Goal: Find specific fact: Find specific fact

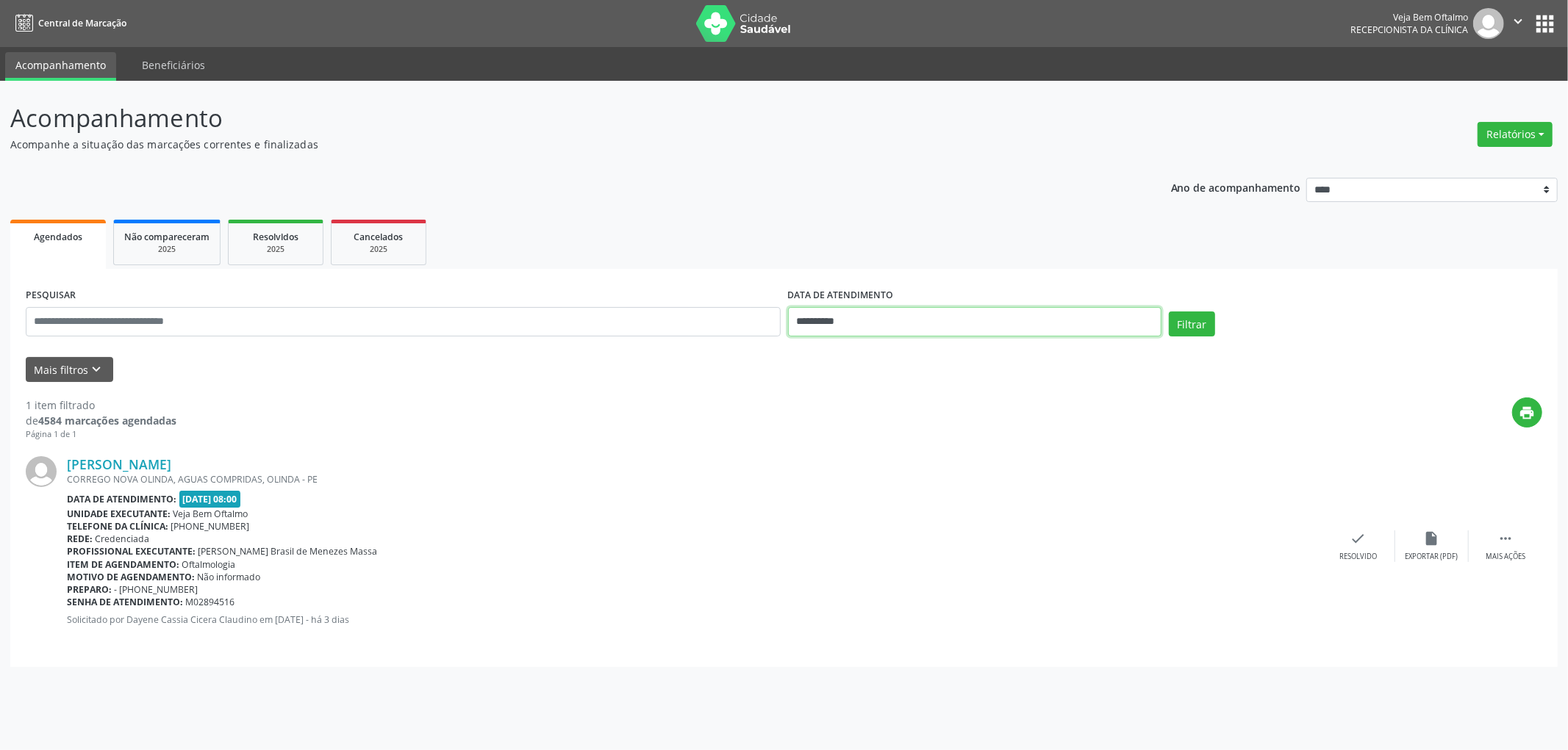
drag, startPoint x: 857, startPoint y: 321, endPoint x: 848, endPoint y: 329, distance: 12.0
click at [857, 321] on input "**********" at bounding box center [974, 321] width 373 height 29
click at [795, 351] on icon at bounding box center [794, 354] width 10 height 10
click at [989, 347] on span at bounding box center [996, 350] width 25 height 25
click at [791, 349] on icon at bounding box center [794, 354] width 10 height 10
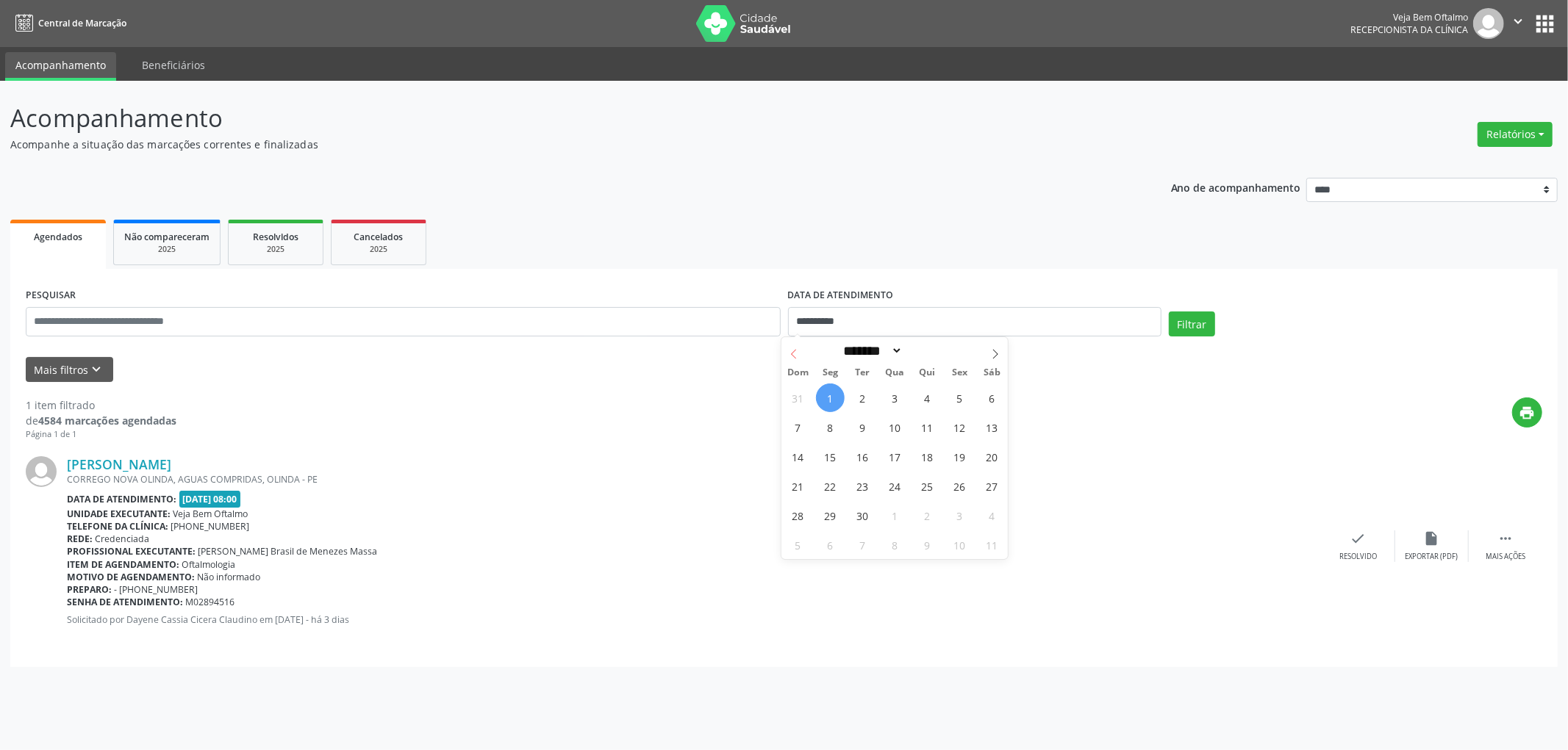
select select "*"
click at [827, 502] on span "25" at bounding box center [830, 516] width 28 height 28
type input "**********"
click at [831, 511] on span "25" at bounding box center [830, 516] width 28 height 28
click at [1197, 312] on button "Filtrar" at bounding box center [1192, 324] width 47 height 25
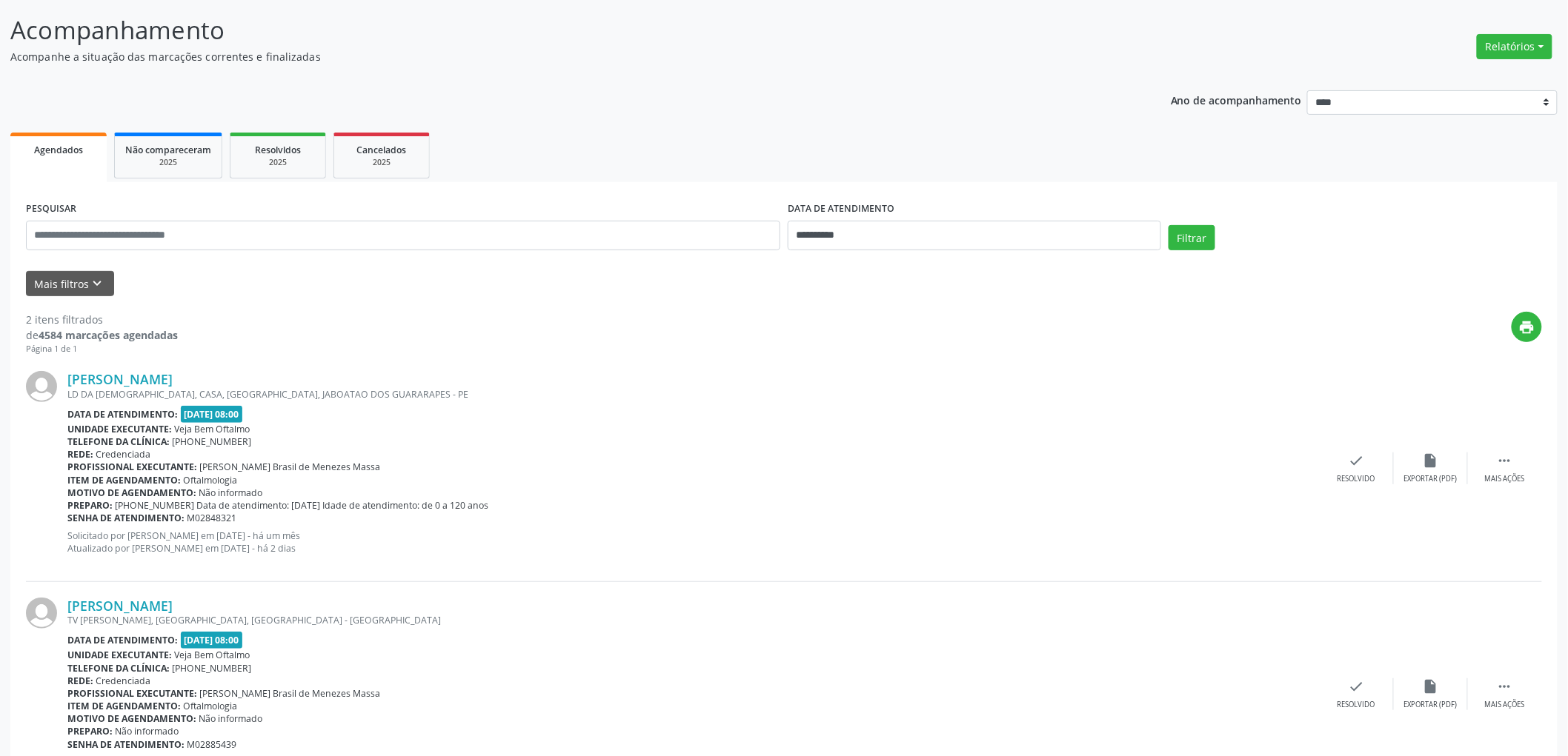
scroll to position [165, 0]
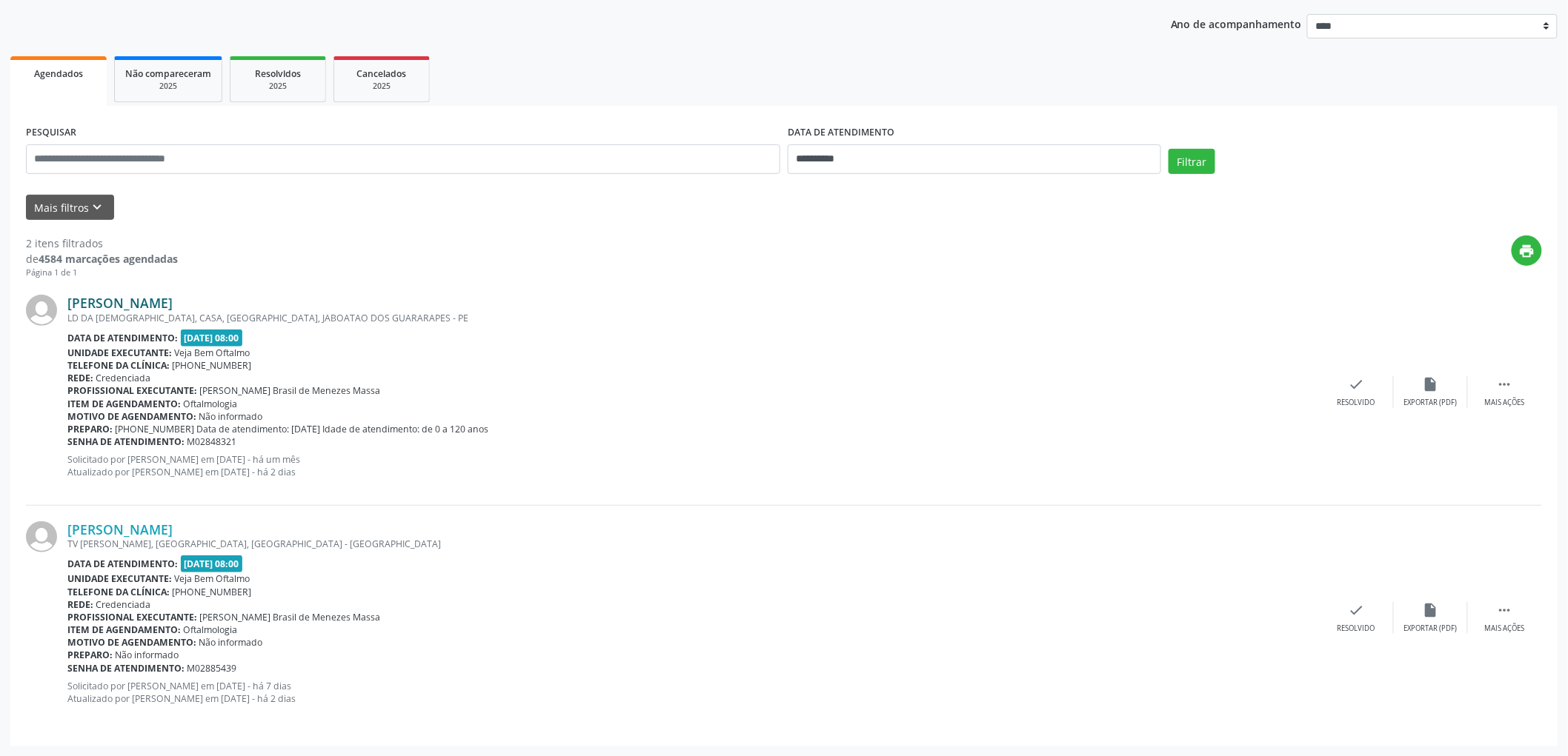
click at [122, 299] on link "[PERSON_NAME]" at bounding box center [119, 303] width 105 height 16
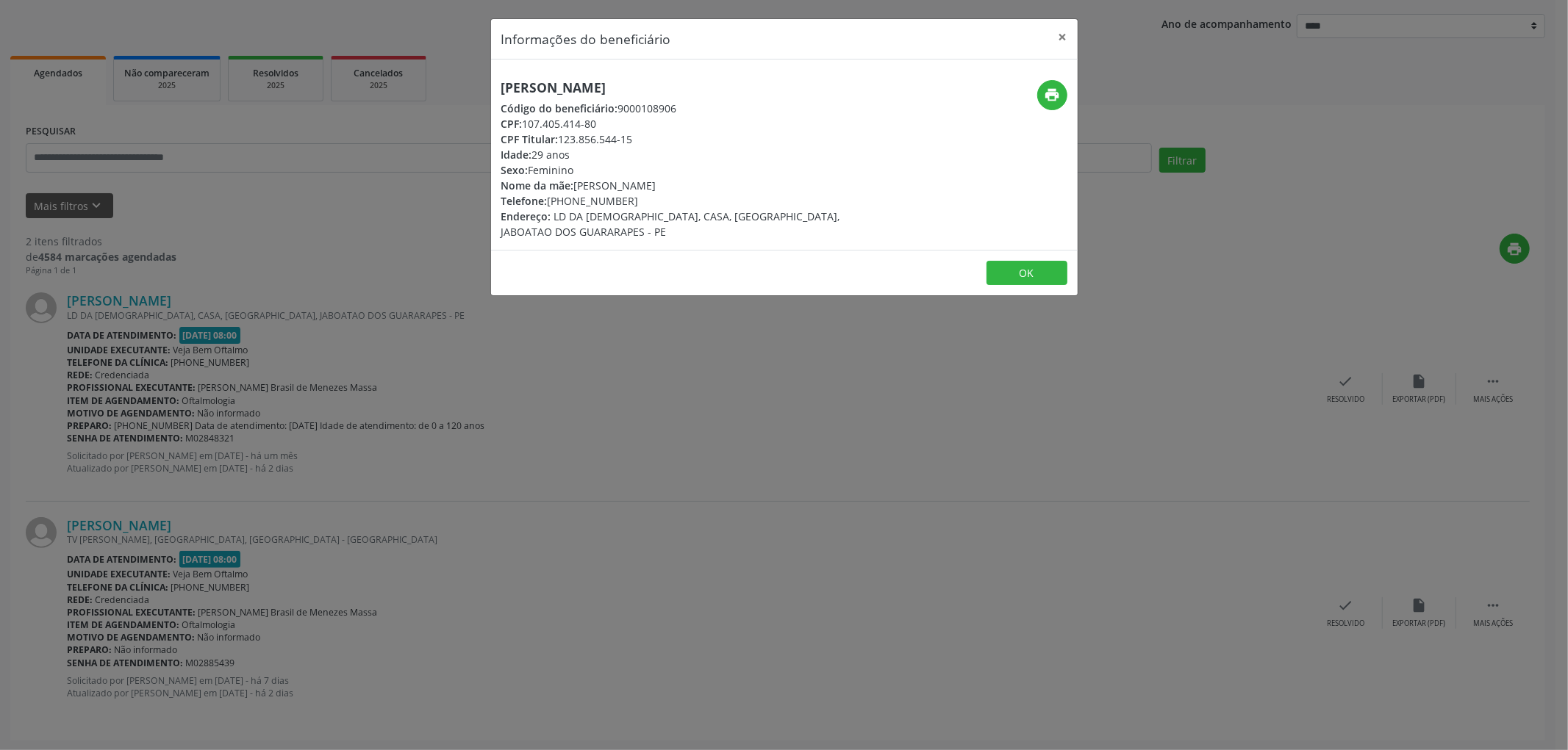
drag, startPoint x: 709, startPoint y: 89, endPoint x: 459, endPoint y: 93, distance: 250.0
click at [459, 93] on div "Informações do beneficiário × [PERSON_NAME] Código do beneficiário: 9000108906 …" at bounding box center [784, 375] width 1568 height 750
copy h5 "[PERSON_NAME]"
click at [1016, 264] on button "OK" at bounding box center [1026, 274] width 81 height 25
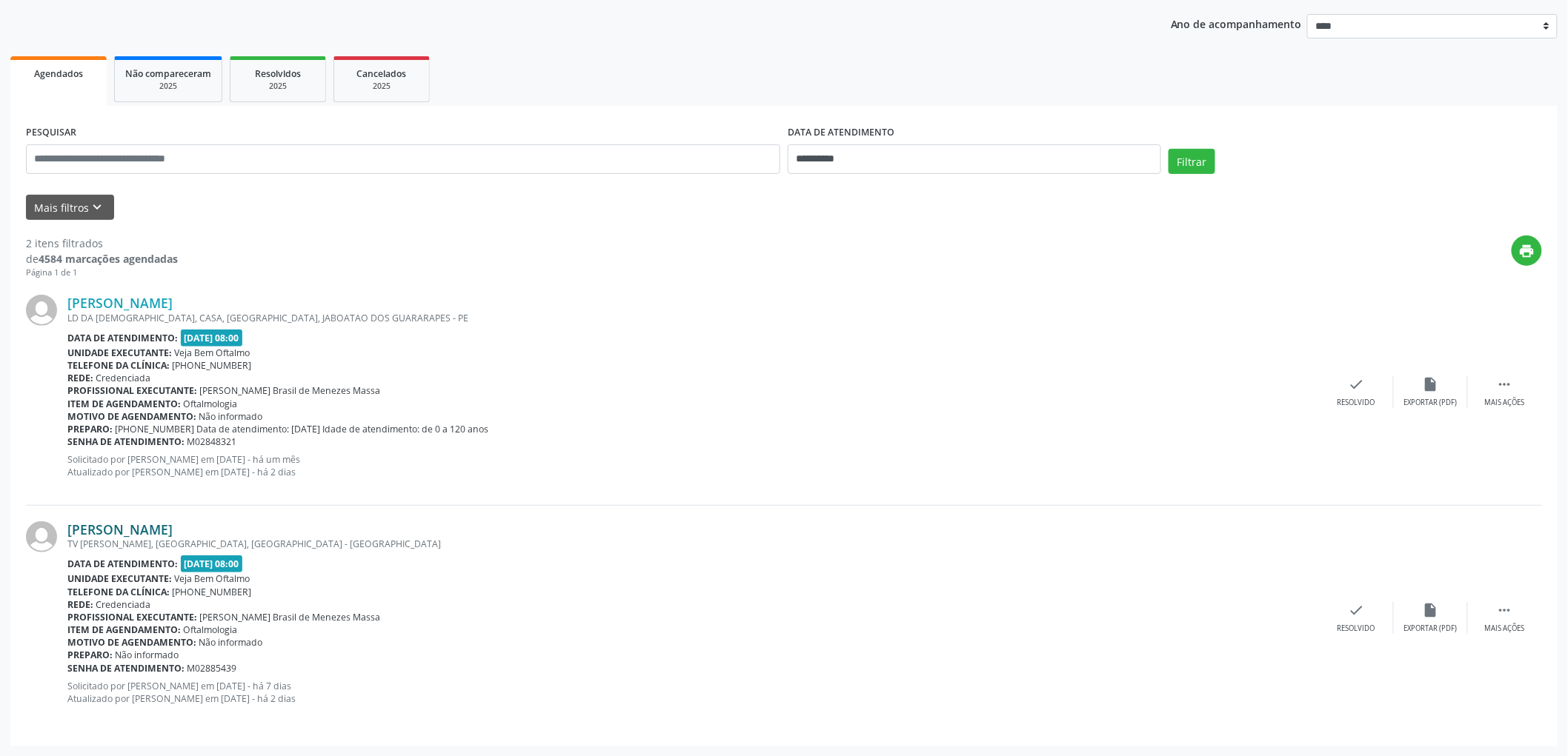
click at [173, 530] on link "[PERSON_NAME]" at bounding box center [119, 529] width 105 height 16
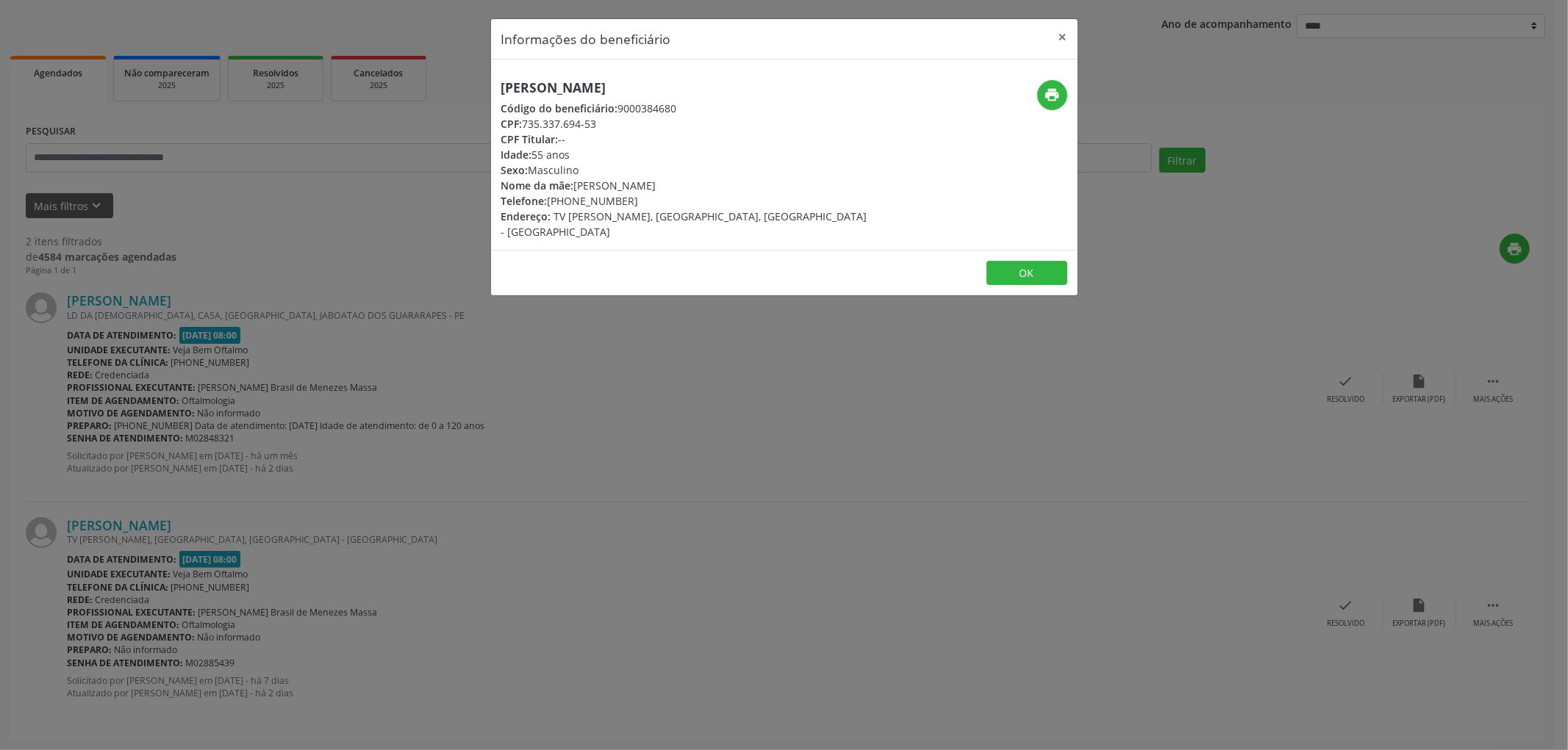
drag, startPoint x: 700, startPoint y: 86, endPoint x: 476, endPoint y: 86, distance: 224.0
click at [476, 86] on div "Informações do beneficiário × [PERSON_NAME] Código do beneficiário: 9000384680 …" at bounding box center [784, 375] width 1568 height 750
copy h5 "[PERSON_NAME]"
click at [1008, 261] on button "OK" at bounding box center [1026, 274] width 81 height 25
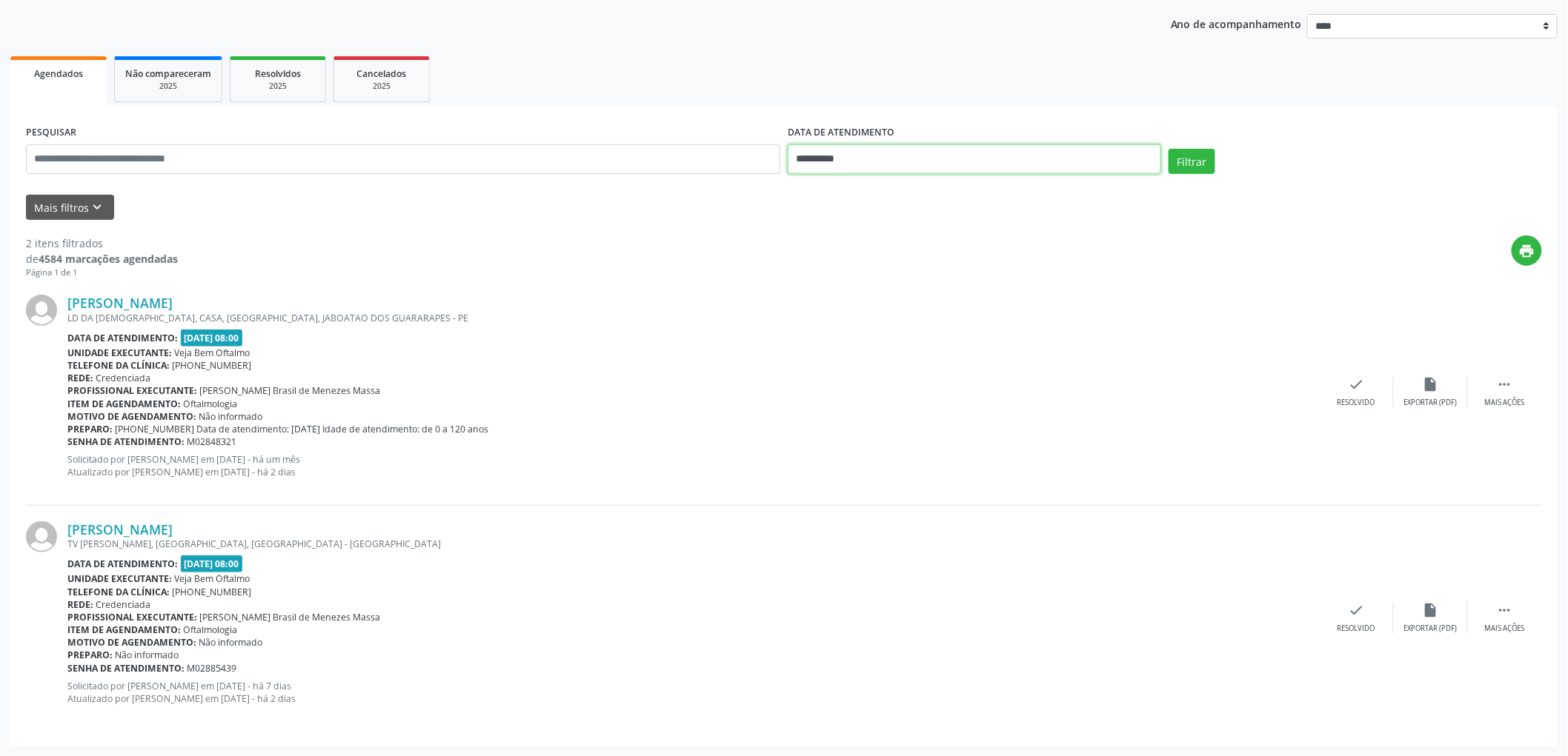
click at [856, 160] on input "**********" at bounding box center [974, 158] width 373 height 29
click at [872, 356] on span "26" at bounding box center [870, 355] width 29 height 28
type input "**********"
click at [872, 356] on span "26" at bounding box center [870, 355] width 29 height 28
click at [1186, 159] on button "Filtrar" at bounding box center [1192, 162] width 47 height 25
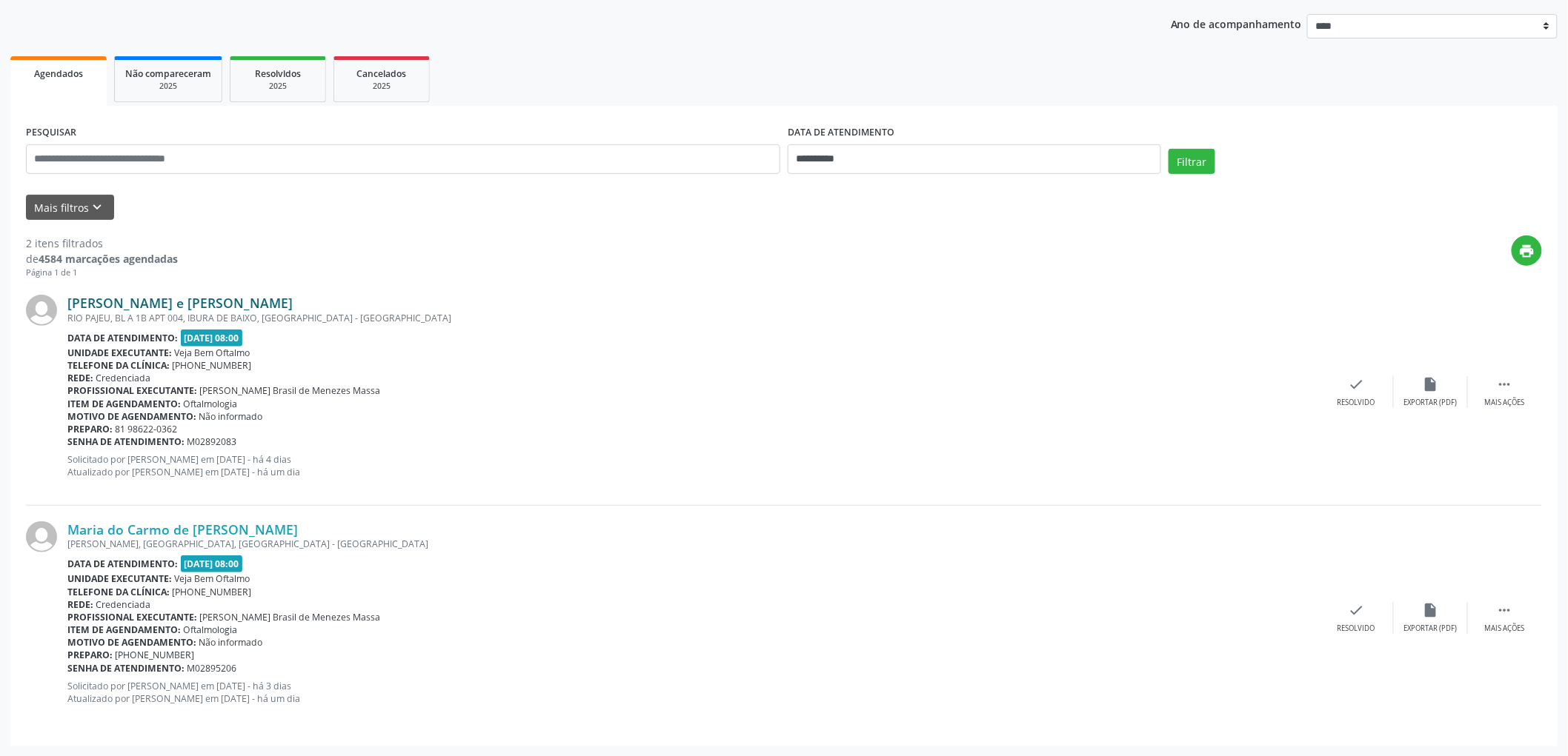
click at [159, 303] on link "[PERSON_NAME] e [PERSON_NAME]" at bounding box center [179, 303] width 226 height 16
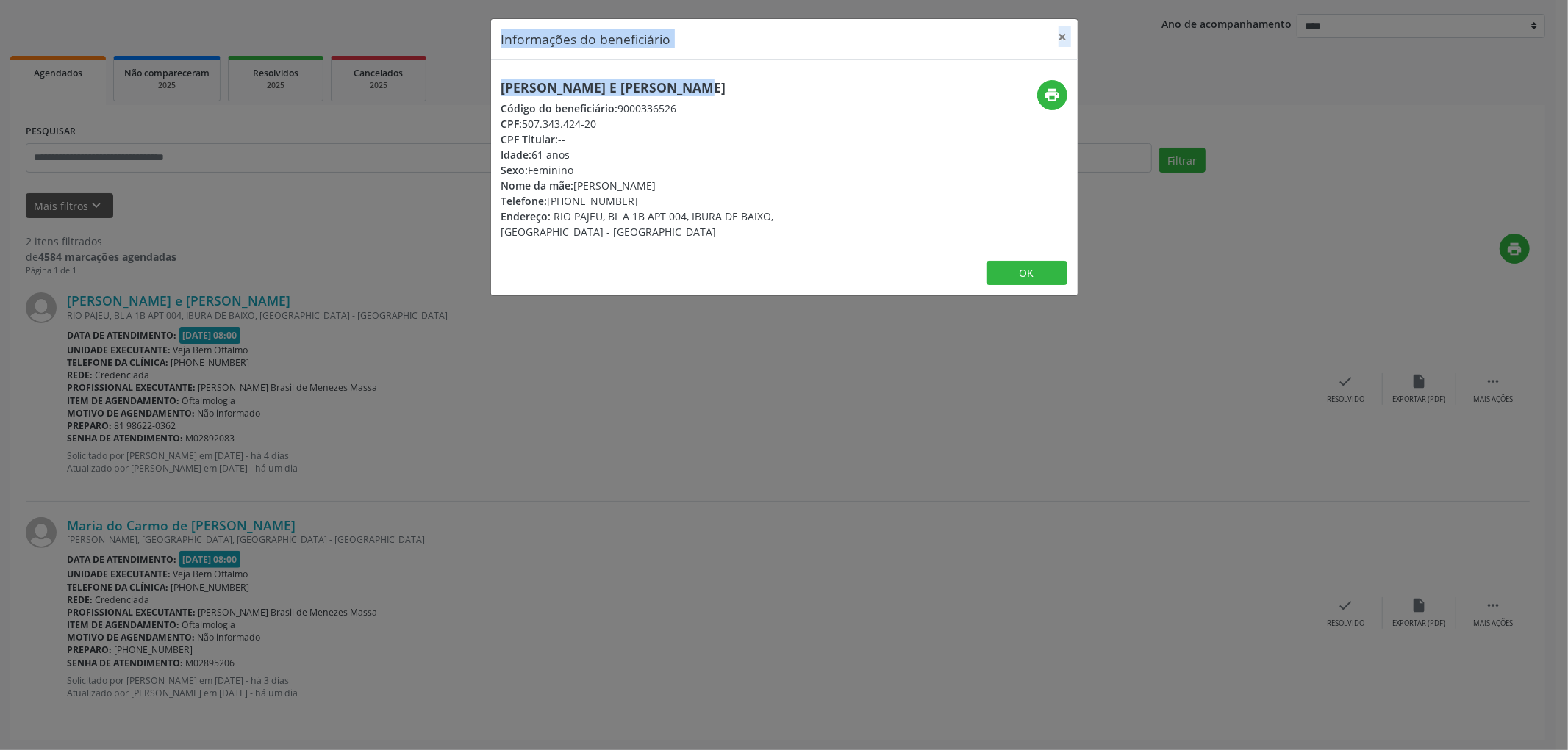
drag, startPoint x: 682, startPoint y: 82, endPoint x: 398, endPoint y: 57, distance: 285.1
click at [398, 57] on div "Informações do beneficiário × [PERSON_NAME] e [PERSON_NAME] Código do beneficiá…" at bounding box center [784, 375] width 1568 height 750
click at [701, 101] on div "Código do beneficiário: 9000336526" at bounding box center [686, 108] width 370 height 16
drag, startPoint x: 651, startPoint y: 81, endPoint x: 469, endPoint y: 81, distance: 182.0
click at [469, 81] on div "Informações do beneficiário × [PERSON_NAME] e [PERSON_NAME] Código do beneficiá…" at bounding box center [784, 375] width 1568 height 750
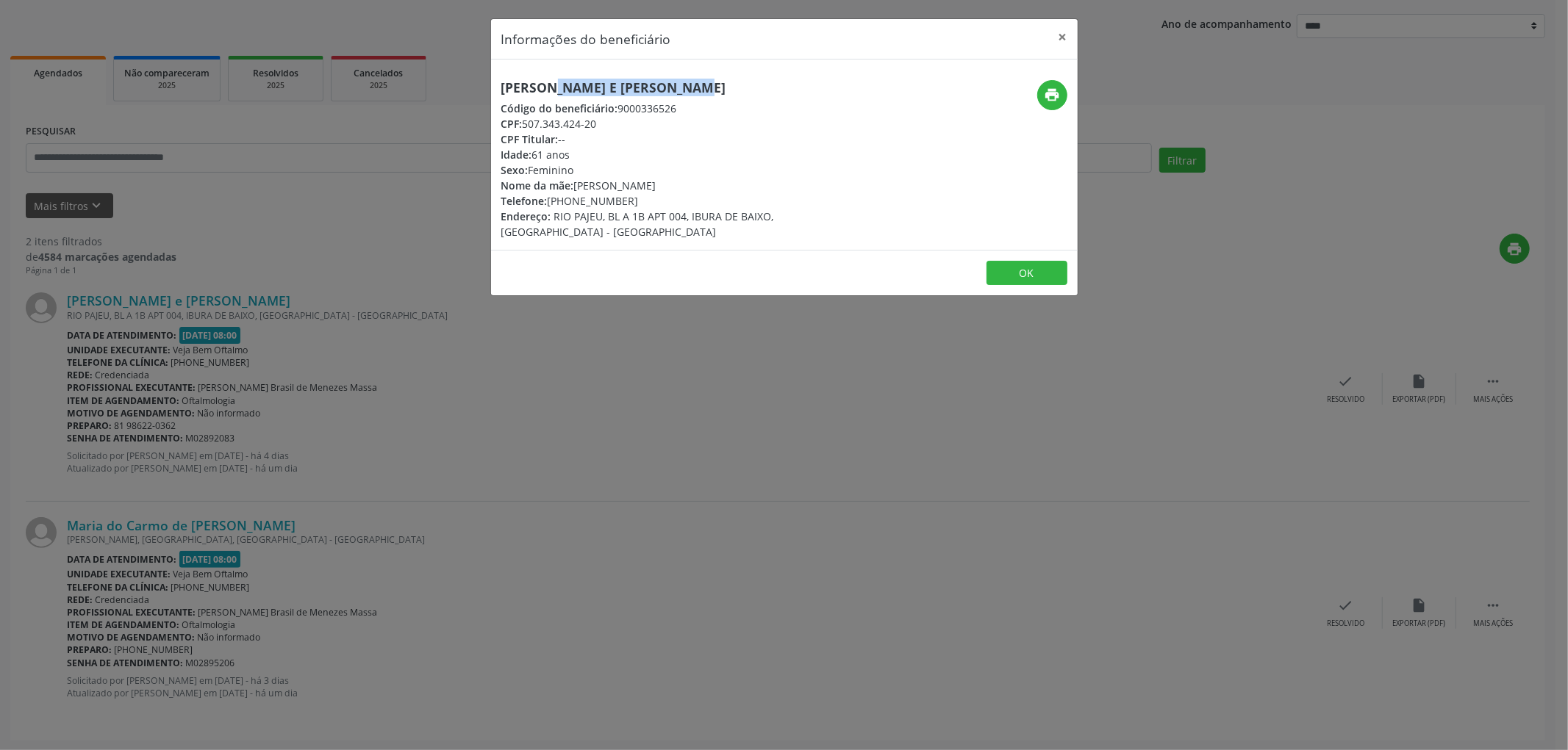
copy h5 "[PERSON_NAME] e [PERSON_NAME]"
click at [1002, 261] on button "OK" at bounding box center [1026, 274] width 81 height 25
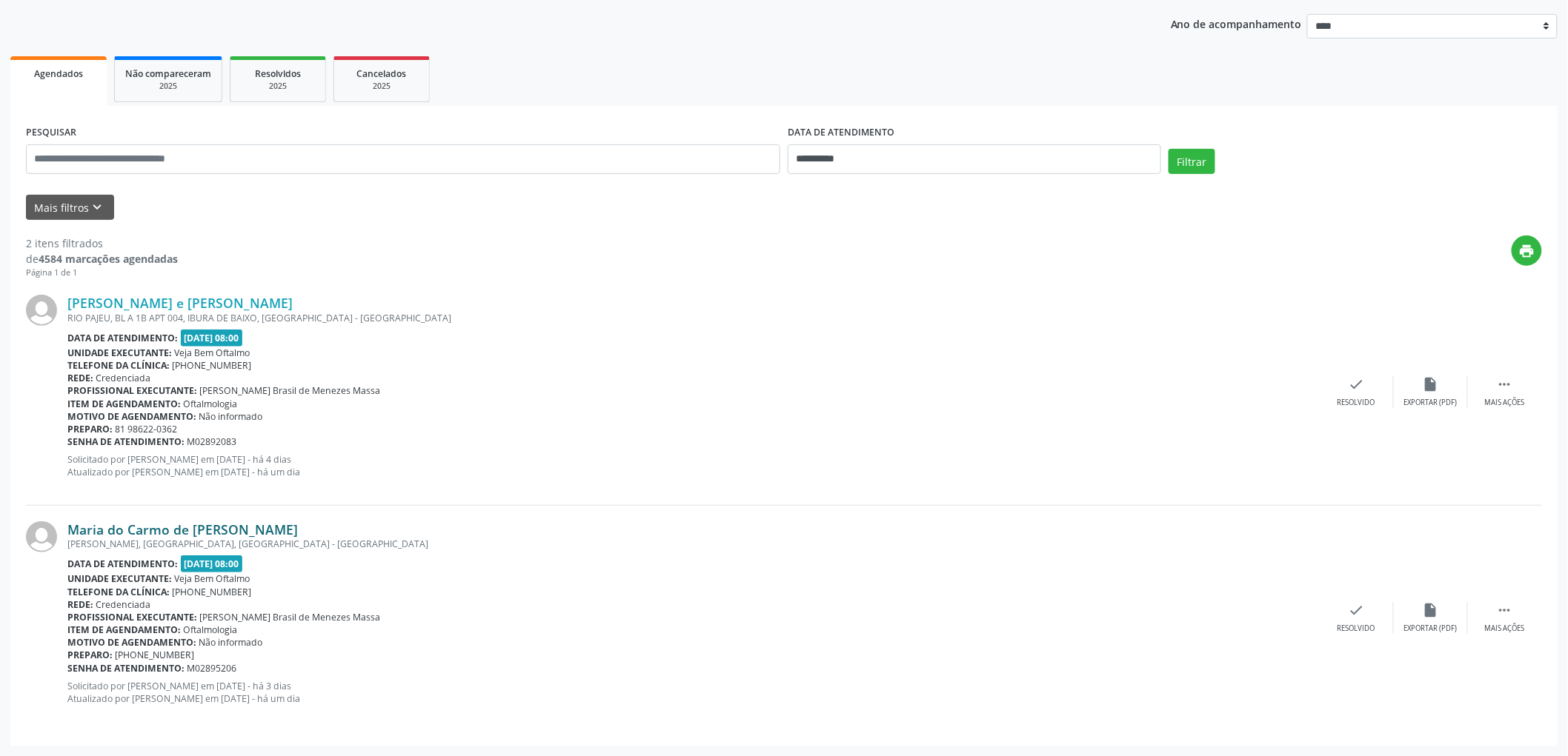
click at [151, 532] on link "Maria do Carmo de [PERSON_NAME]" at bounding box center [182, 529] width 231 height 16
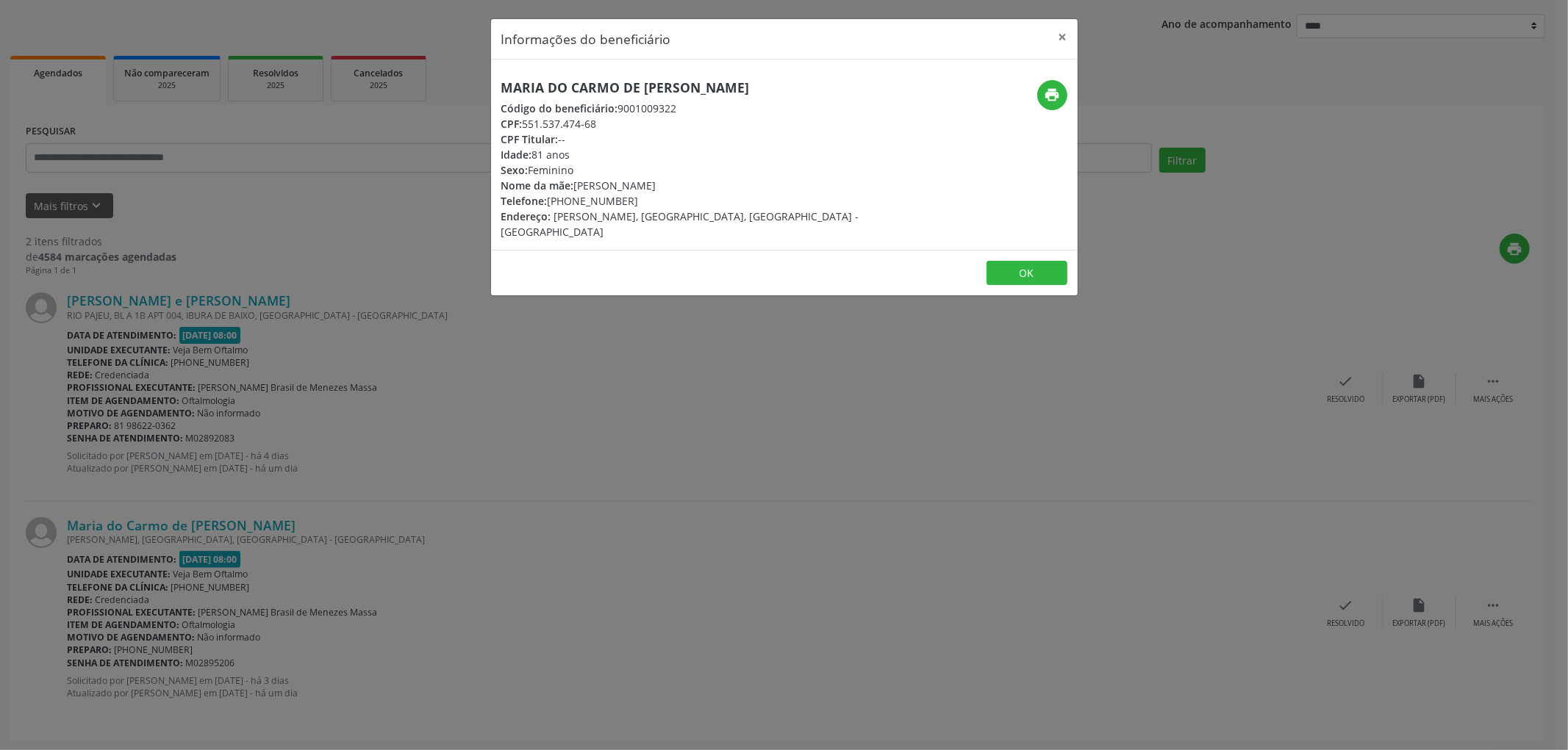
drag, startPoint x: 753, startPoint y: 88, endPoint x: 371, endPoint y: 88, distance: 382.0
click at [371, 88] on div "Informações do beneficiário × Maria do Carmo de [PERSON_NAME] Código do benefic…" at bounding box center [784, 375] width 1568 height 750
copy h5 "Maria do Carmo de [PERSON_NAME]"
drag, startPoint x: 1048, startPoint y: 253, endPoint x: 1035, endPoint y: 253, distance: 13.0
click at [1047, 261] on button "OK" at bounding box center [1026, 274] width 81 height 25
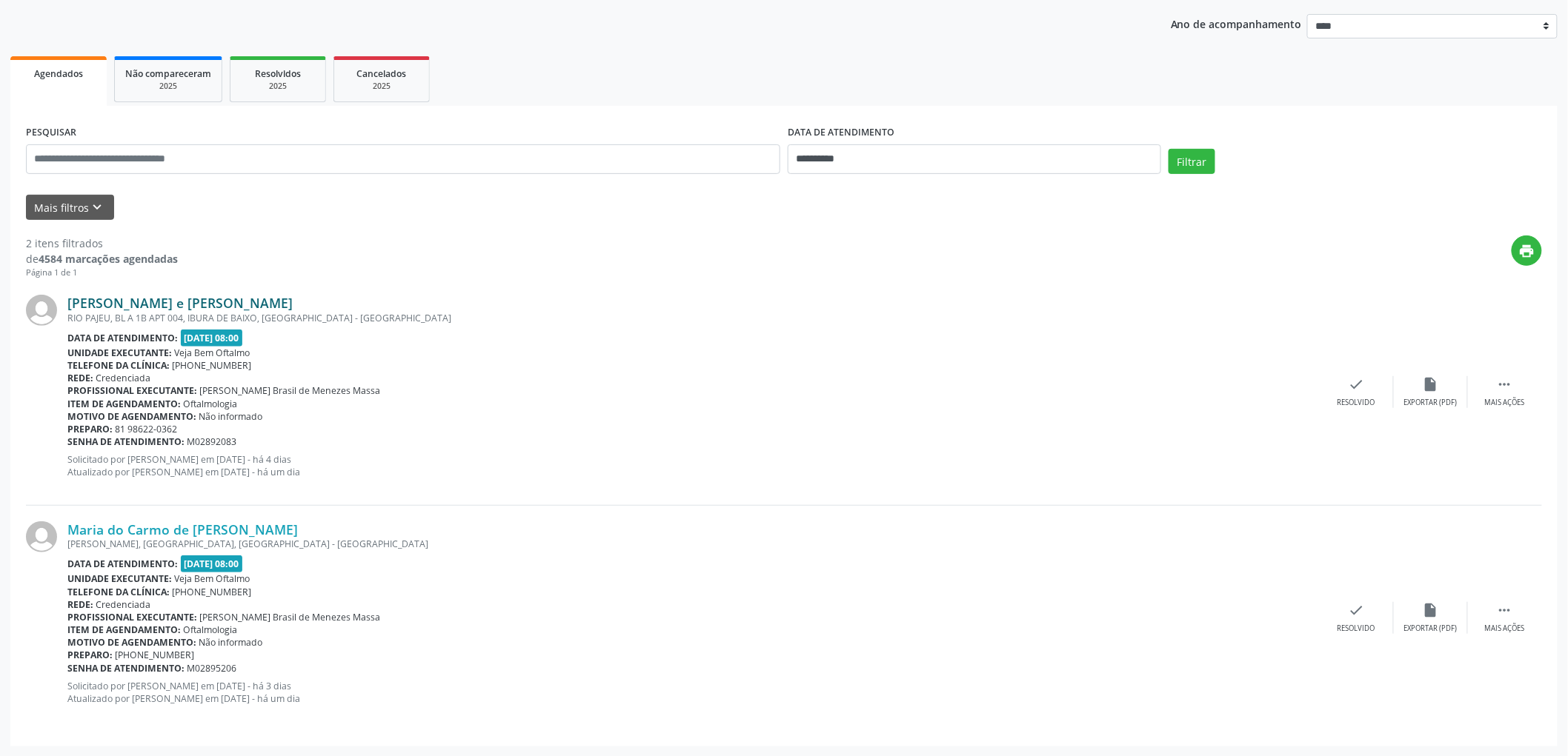
click at [151, 303] on link "[PERSON_NAME] e [PERSON_NAME]" at bounding box center [179, 303] width 226 height 16
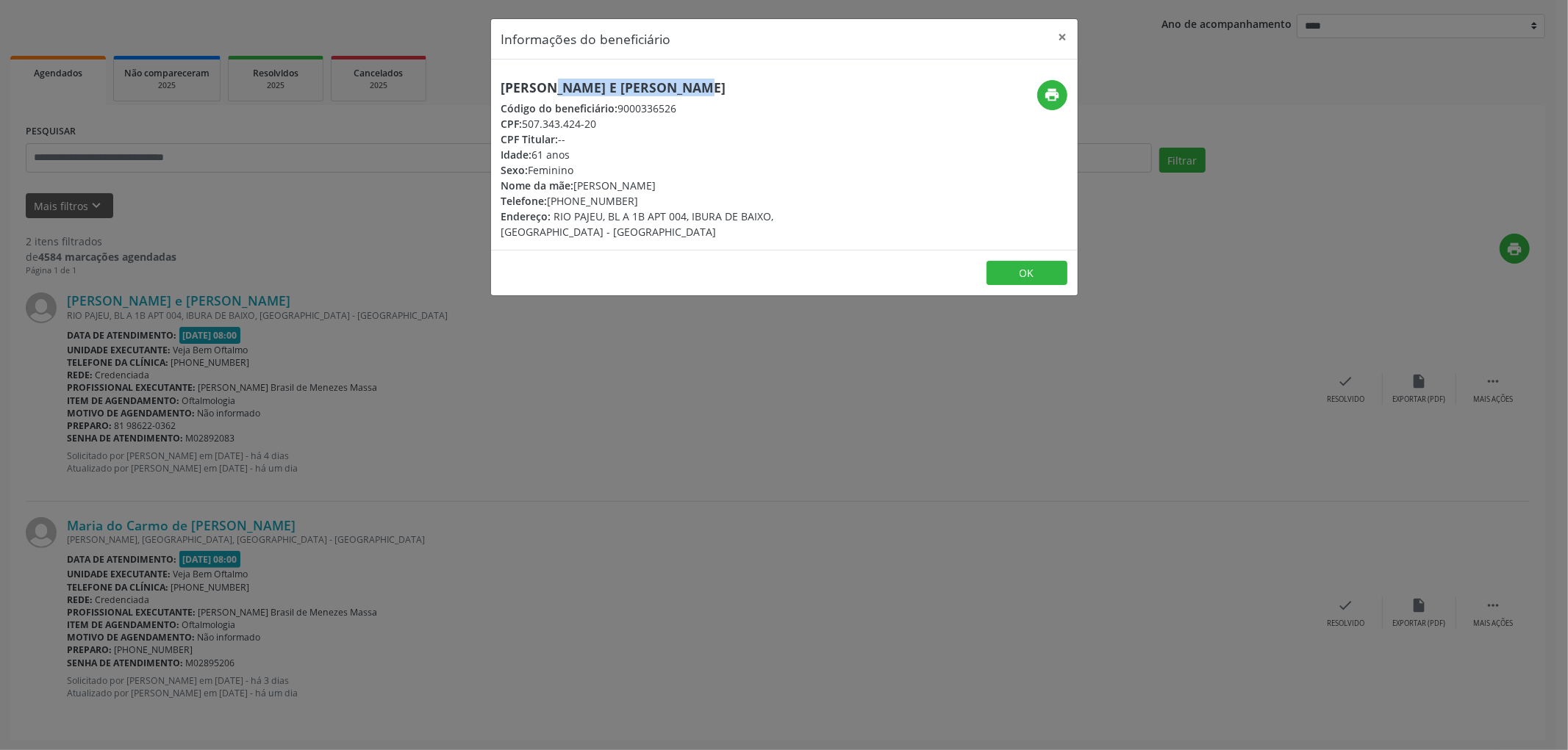
drag, startPoint x: 655, startPoint y: 91, endPoint x: 489, endPoint y: 91, distance: 166.0
click at [489, 91] on div "Informações do beneficiário × [PERSON_NAME] e [PERSON_NAME] Código do beneficiá…" at bounding box center [784, 375] width 1568 height 750
copy h5 "[PERSON_NAME] e [PERSON_NAME]"
drag, startPoint x: 576, startPoint y: 185, endPoint x: 675, endPoint y: 187, distance: 99.0
click at [675, 187] on div "Nome da mãe: [PERSON_NAME]" at bounding box center [686, 185] width 370 height 16
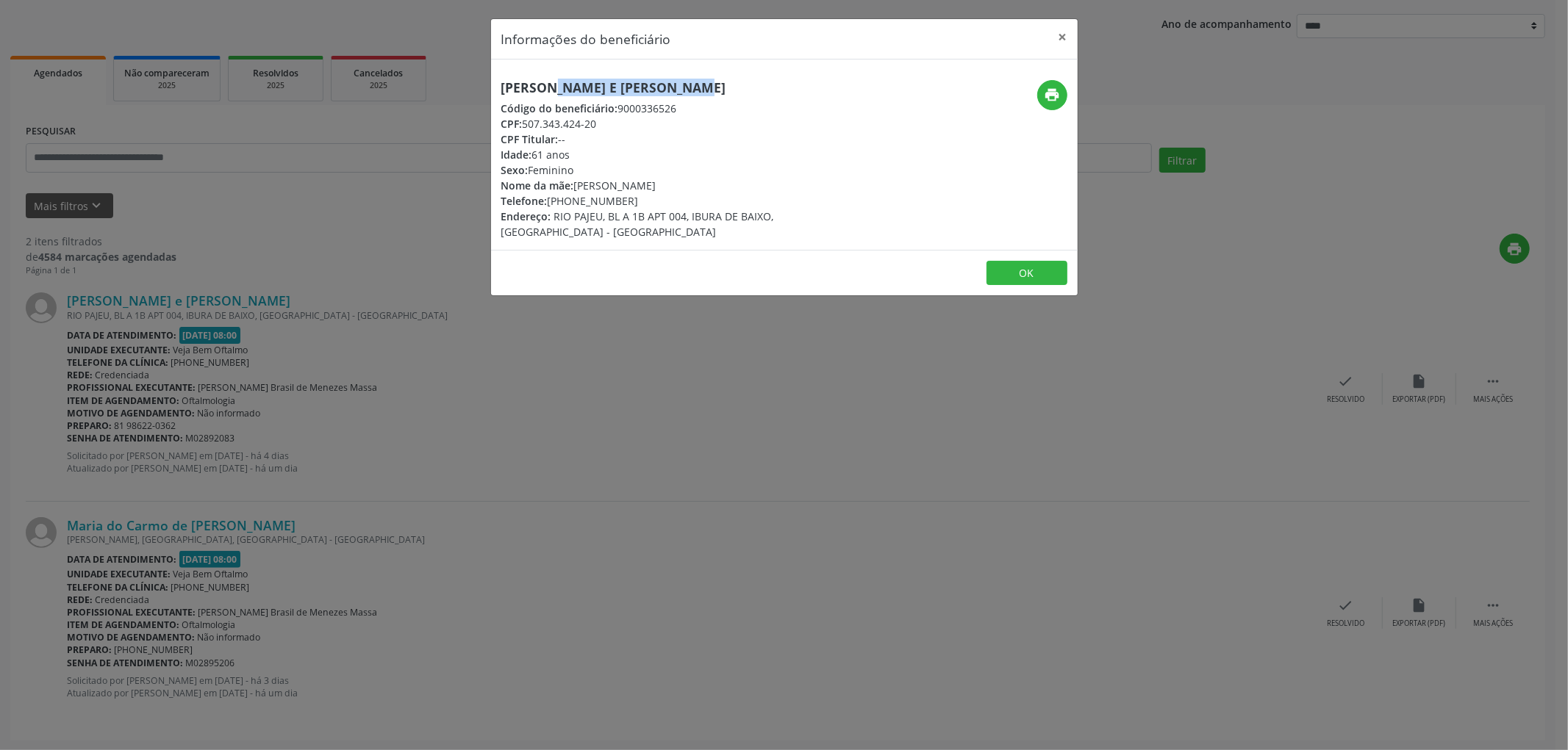
copy div "[PERSON_NAME]"
click at [1002, 261] on button "OK" at bounding box center [1026, 274] width 81 height 25
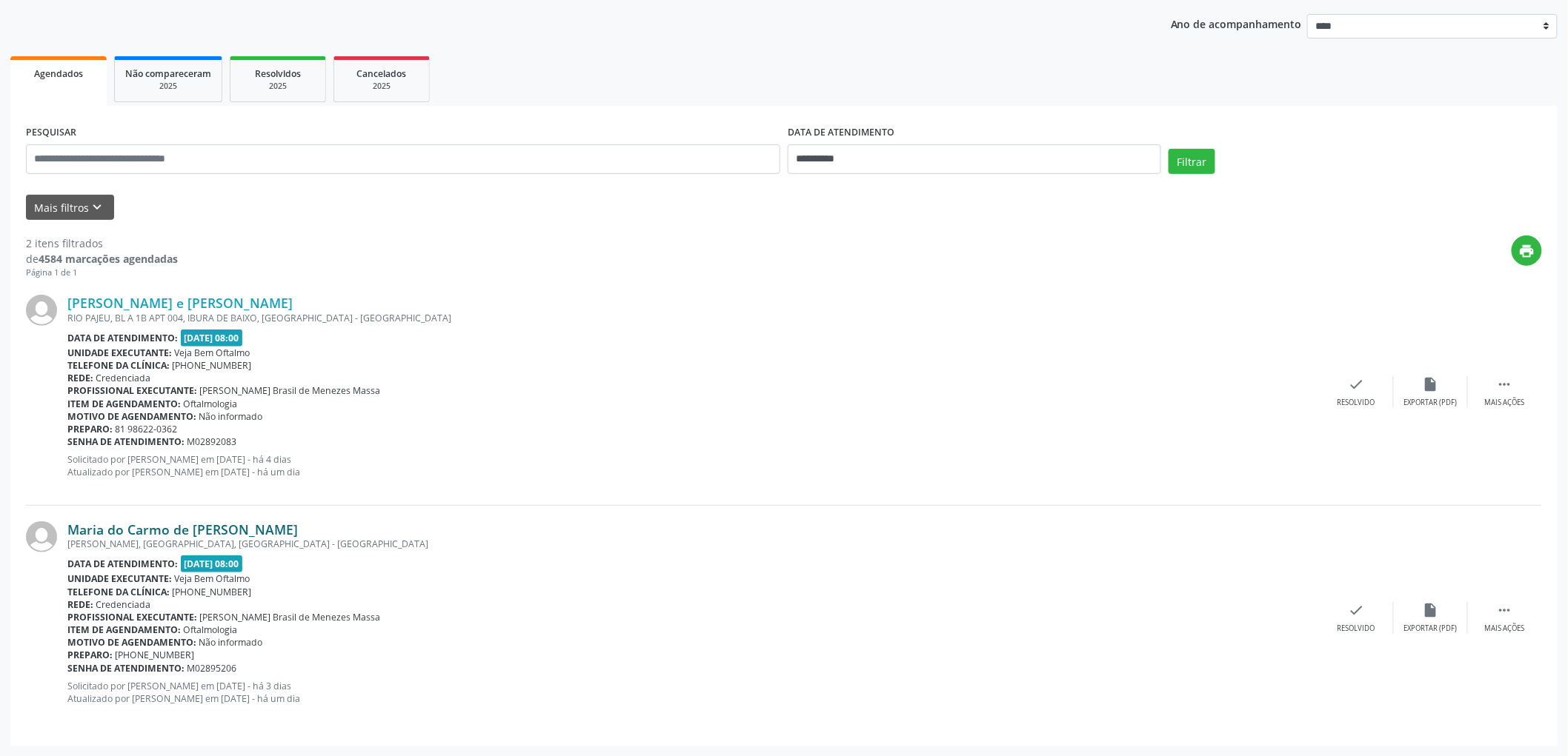
click at [165, 526] on link "Maria do Carmo de [PERSON_NAME]" at bounding box center [182, 529] width 231 height 16
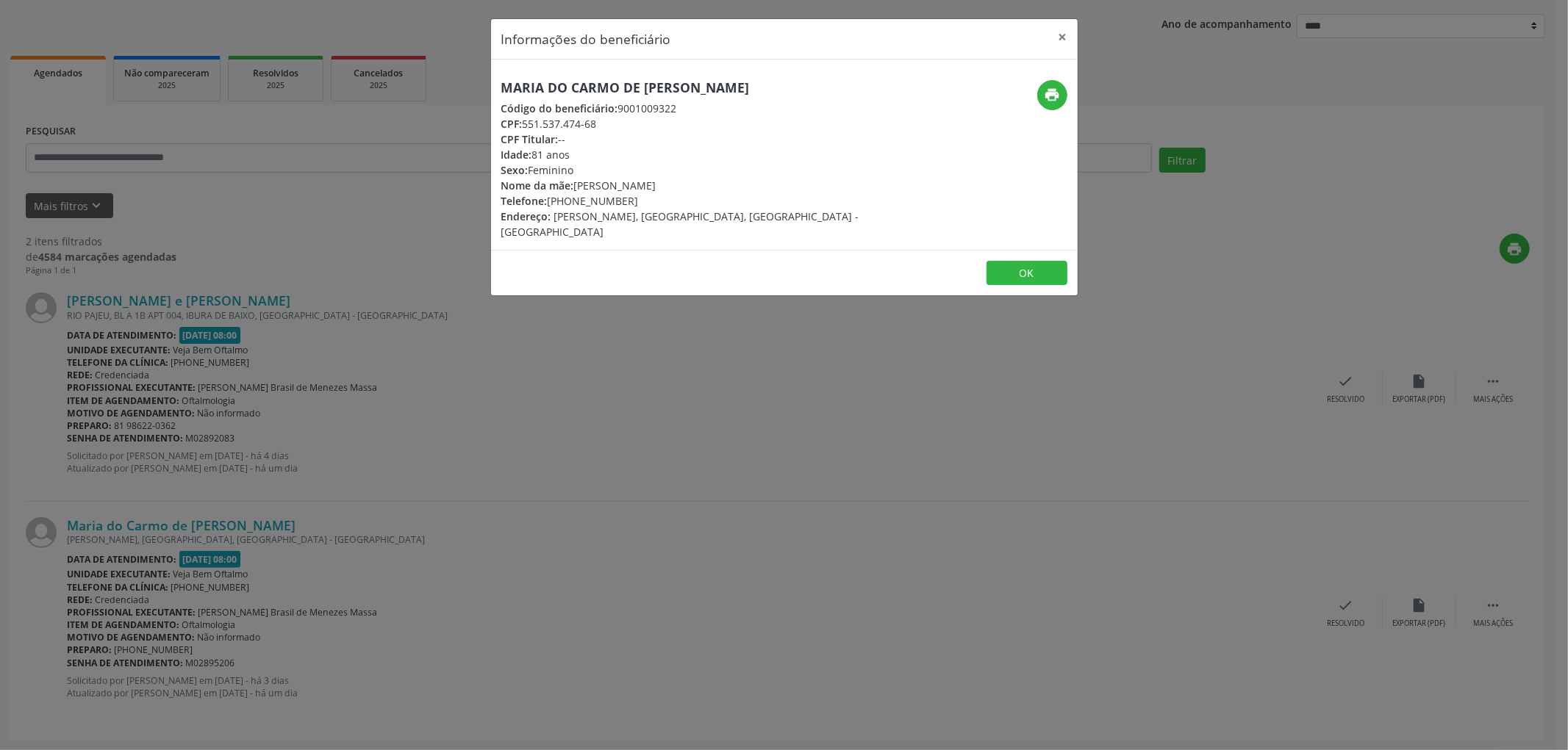
drag, startPoint x: 758, startPoint y: 82, endPoint x: 502, endPoint y: 72, distance: 256.2
click at [502, 72] on div "Maria do Carmo de [PERSON_NAME] Código do beneficiário: 9001009322 CPF: 551.537…" at bounding box center [784, 155] width 586 height 190
copy h5 "Maria do Carmo de [PERSON_NAME]"
drag, startPoint x: 575, startPoint y: 182, endPoint x: 708, endPoint y: 181, distance: 133.0
click at [708, 181] on div "Nome da mãe: [PERSON_NAME]" at bounding box center [686, 185] width 370 height 16
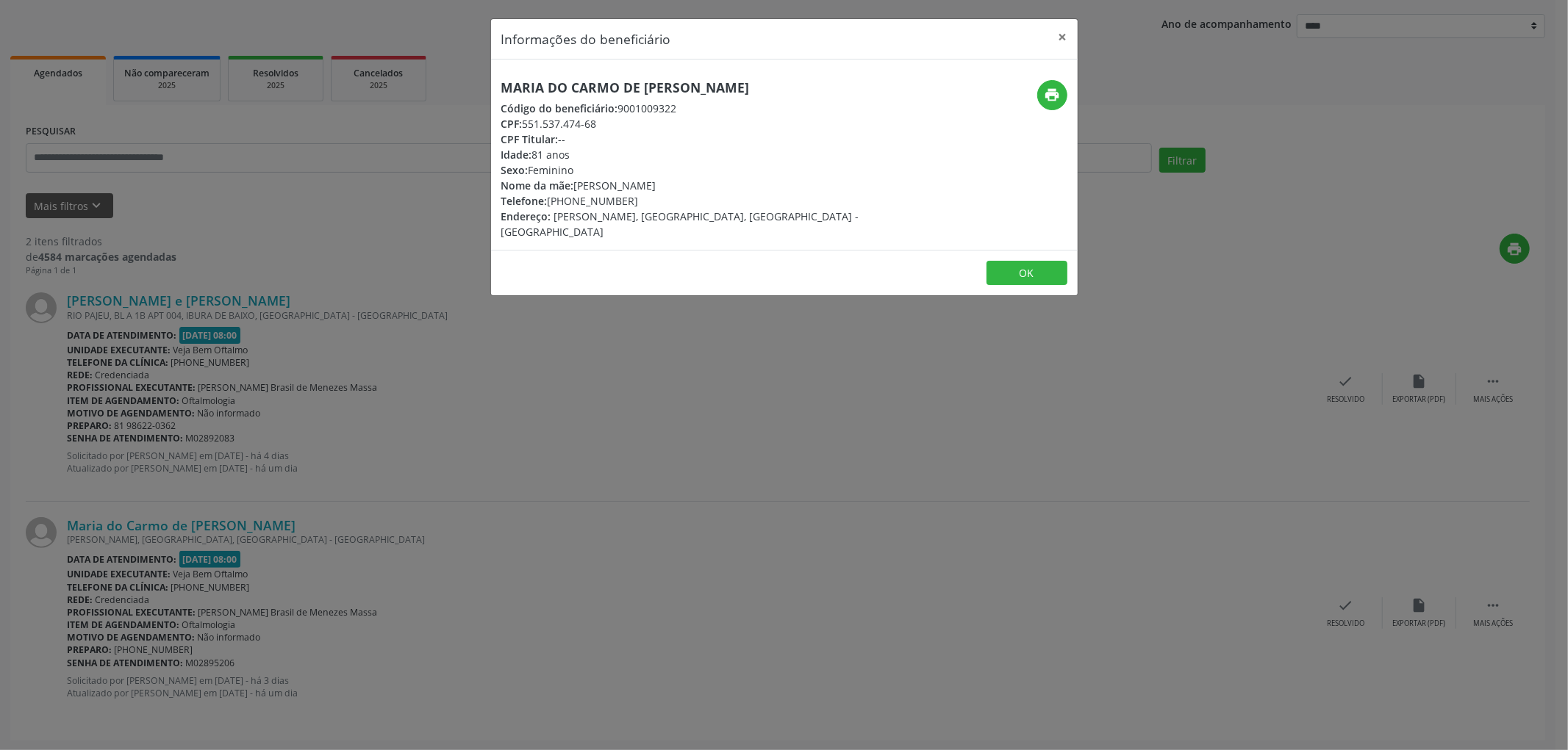
copy div "[PERSON_NAME]"
click at [1045, 261] on button "OK" at bounding box center [1026, 274] width 81 height 25
